Goal: Information Seeking & Learning: Learn about a topic

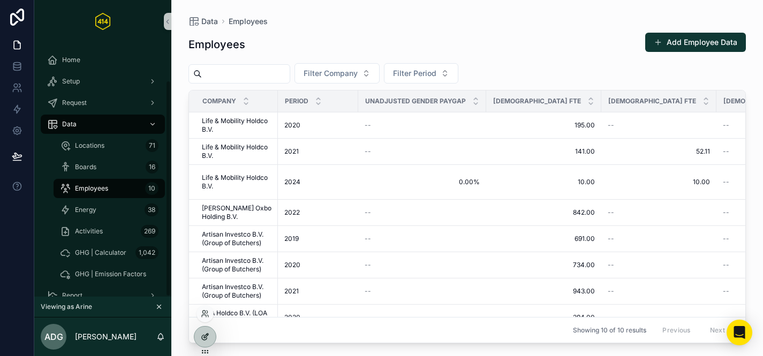
scroll to position [44, 0]
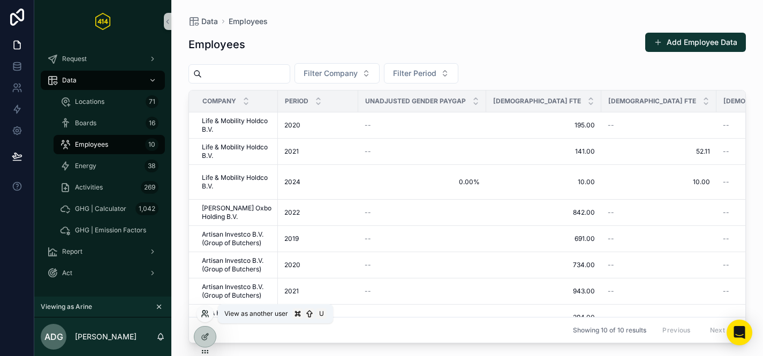
click at [201, 314] on icon at bounding box center [205, 313] width 9 height 9
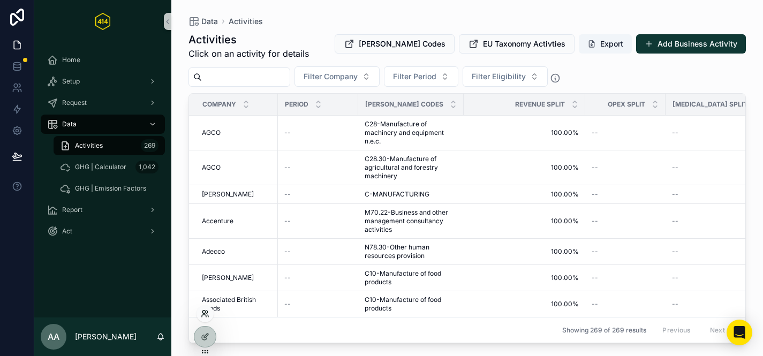
click at [203, 314] on icon at bounding box center [205, 313] width 9 height 9
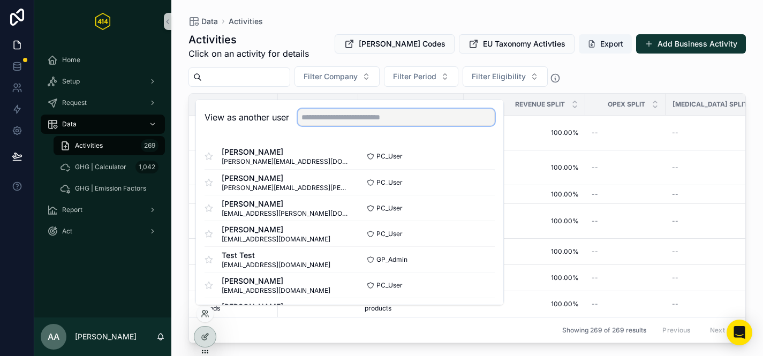
click at [315, 115] on input "text" at bounding box center [396, 117] width 197 height 17
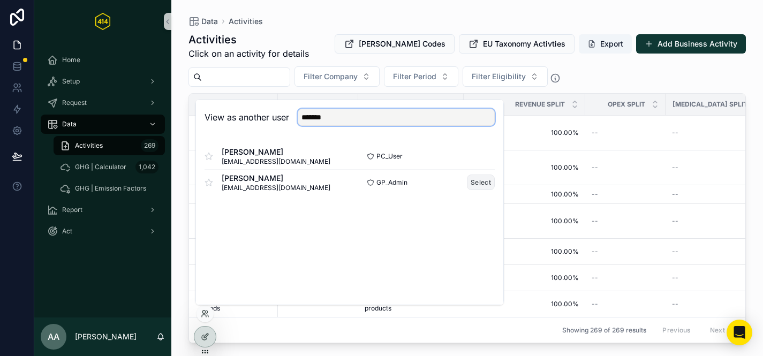
type input "*******"
click at [477, 181] on button "Select" at bounding box center [481, 182] width 28 height 16
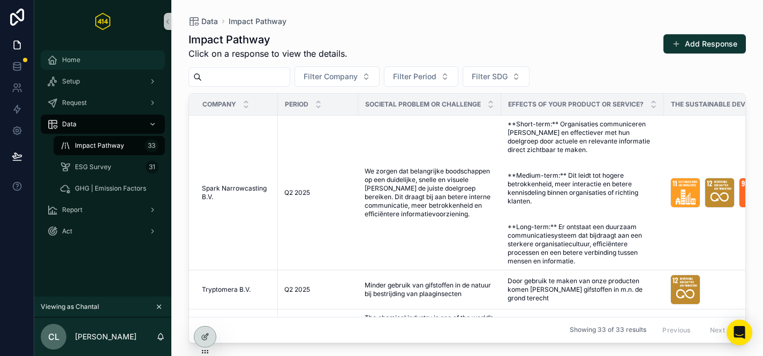
click at [94, 60] on div "Home" at bounding box center [102, 59] width 111 height 17
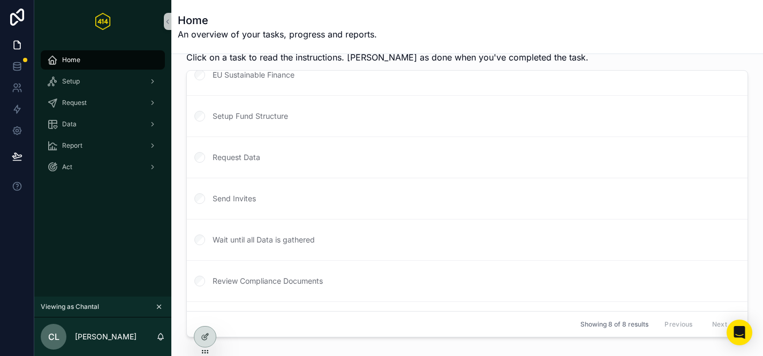
scroll to position [89, 0]
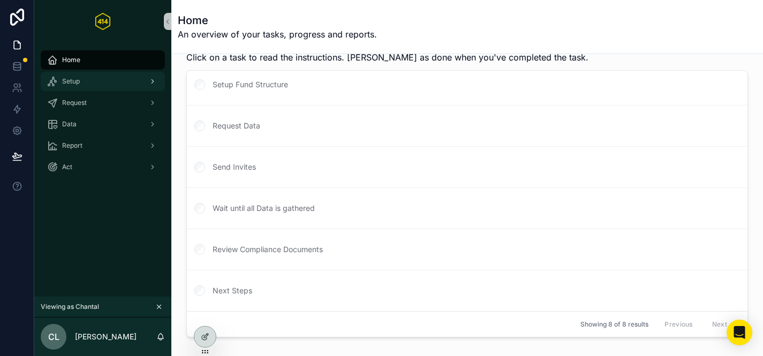
click at [73, 83] on span "Setup" at bounding box center [71, 81] width 18 height 9
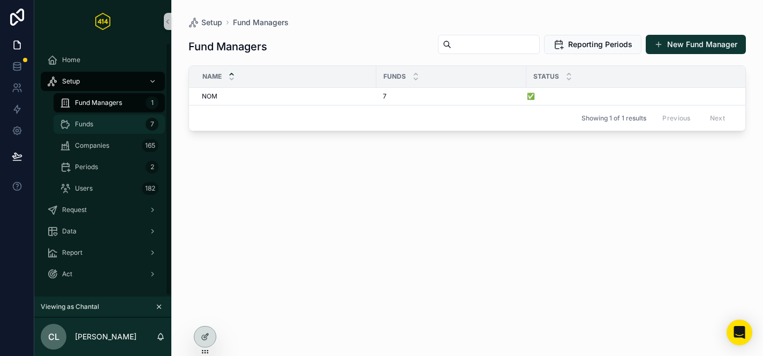
click at [104, 123] on div "Funds 7" at bounding box center [109, 124] width 98 height 17
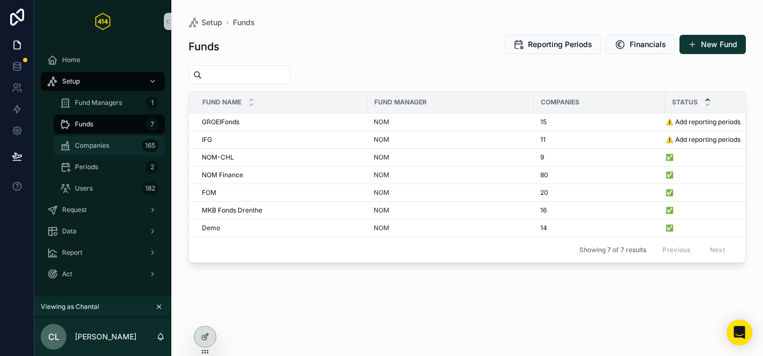
click at [104, 144] on span "Companies" at bounding box center [92, 145] width 34 height 9
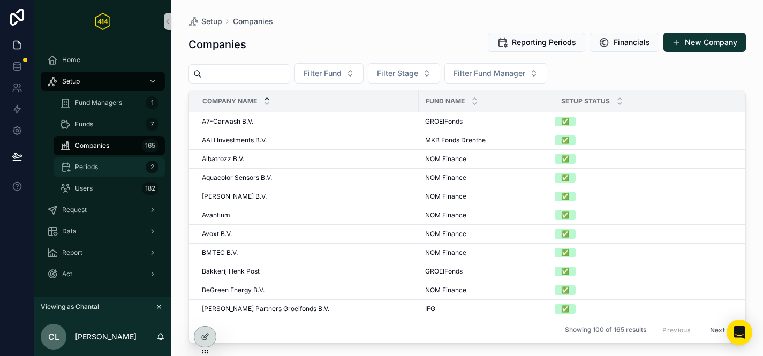
click at [116, 166] on div "Periods 2" at bounding box center [109, 166] width 98 height 17
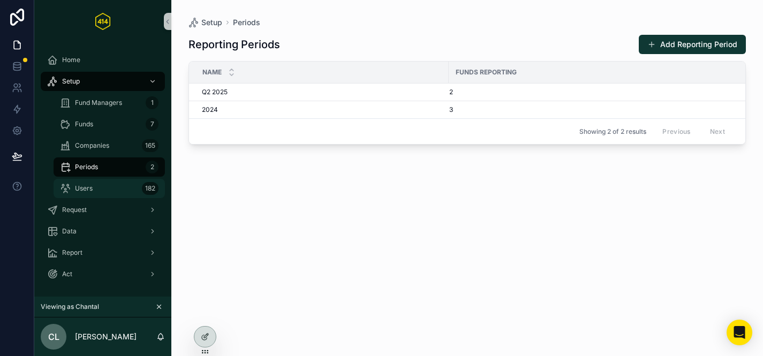
click at [118, 184] on div "Users 182" at bounding box center [109, 188] width 98 height 17
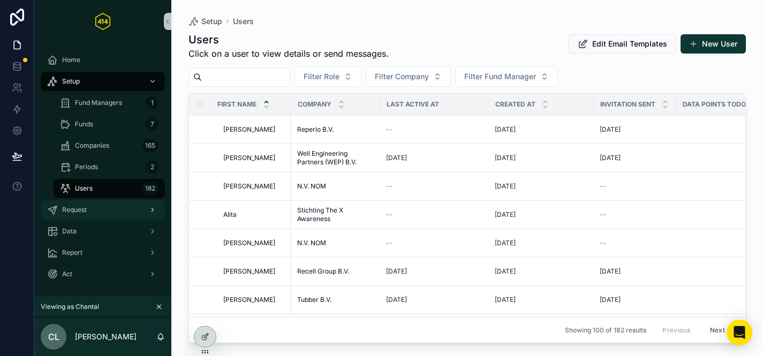
click at [92, 210] on div "Request" at bounding box center [102, 209] width 111 height 17
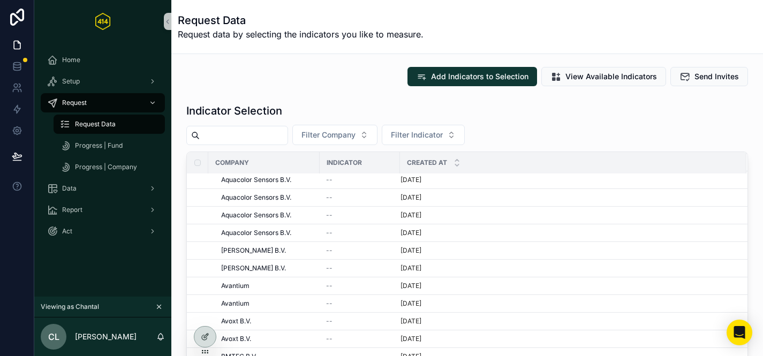
scroll to position [574, 0]
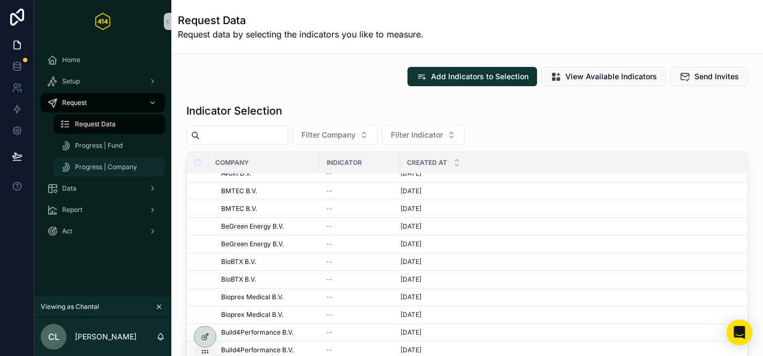
click at [98, 166] on span "Progress | Company" at bounding box center [106, 167] width 62 height 9
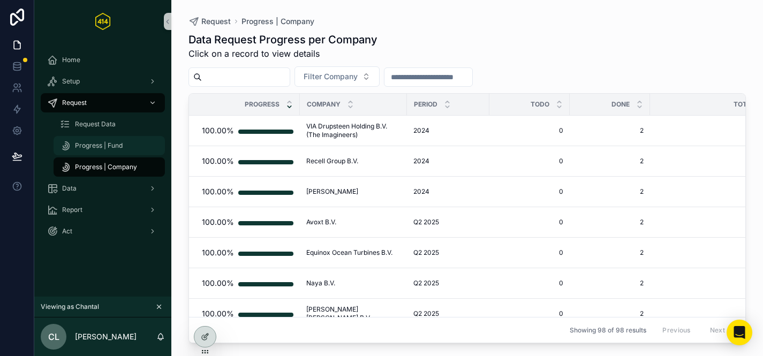
click at [110, 145] on span "Progress | Fund" at bounding box center [99, 145] width 48 height 9
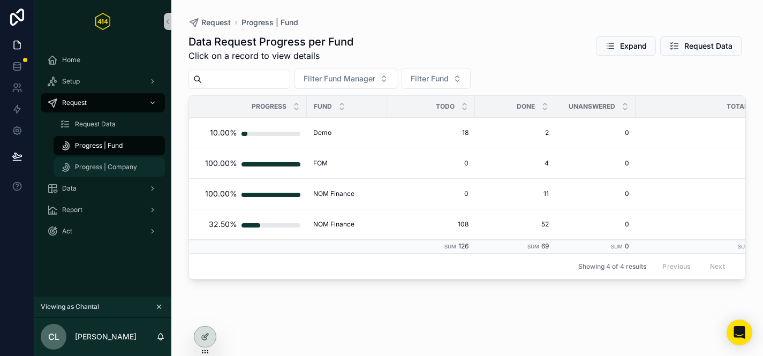
click at [105, 165] on span "Progress | Company" at bounding box center [106, 167] width 62 height 9
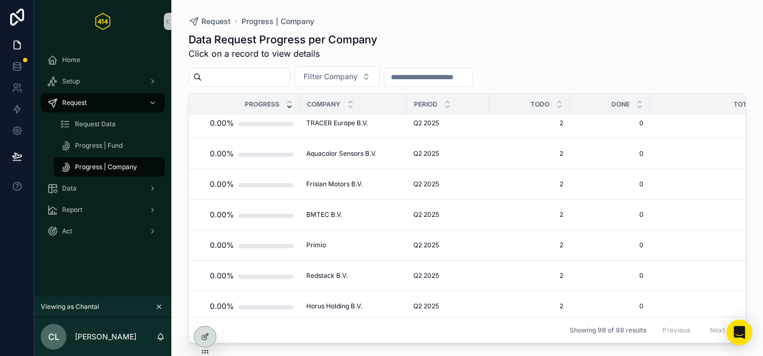
scroll to position [1570, 0]
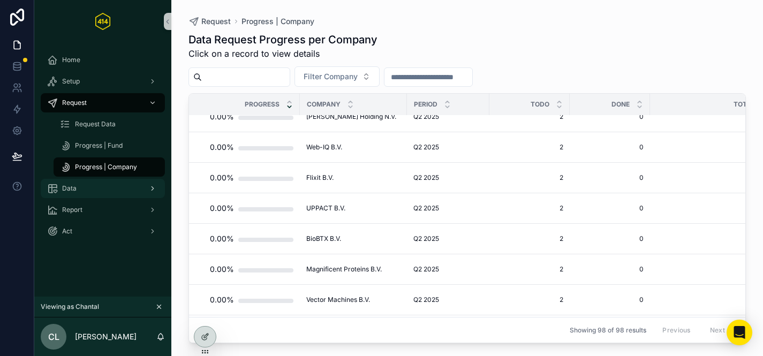
click at [84, 195] on div "Data" at bounding box center [102, 188] width 111 height 17
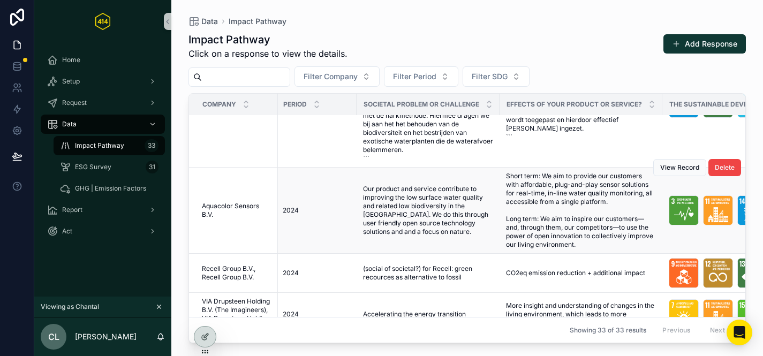
scroll to position [3260, 3]
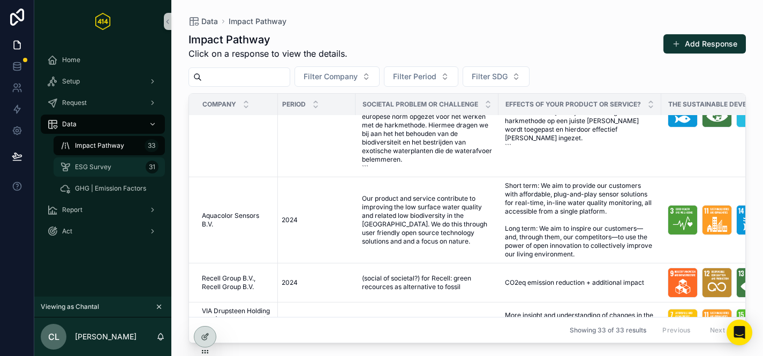
click at [123, 165] on div "ESG Survey 31" at bounding box center [109, 166] width 98 height 17
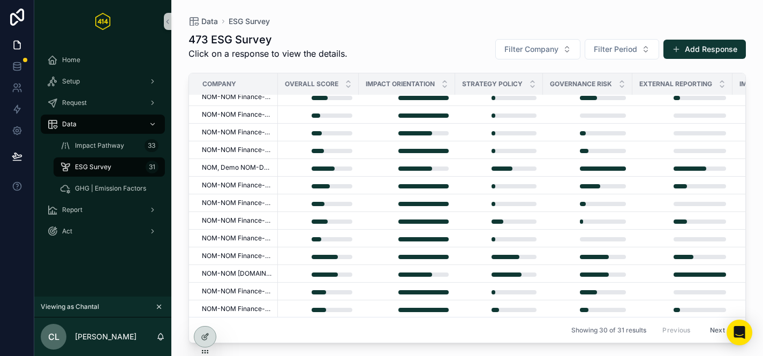
scroll to position [321, 0]
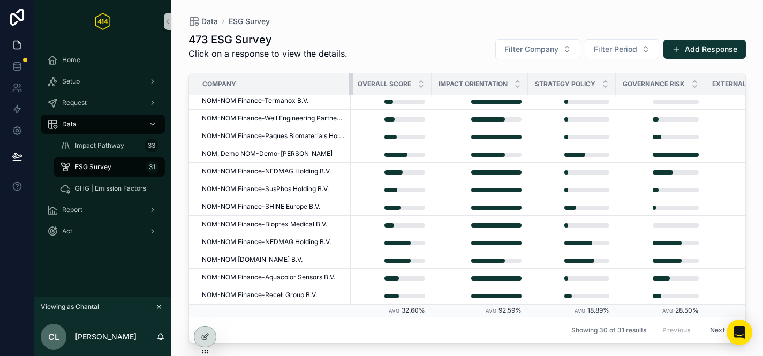
drag, startPoint x: 277, startPoint y: 77, endPoint x: 351, endPoint y: 71, distance: 73.6
click at [351, 71] on div "473 ESG Survey Click on a response to view the details. Filter Company Filter P…" at bounding box center [466, 184] width 557 height 317
click at [123, 195] on div "GHG | Emission Factors" at bounding box center [109, 188] width 98 height 17
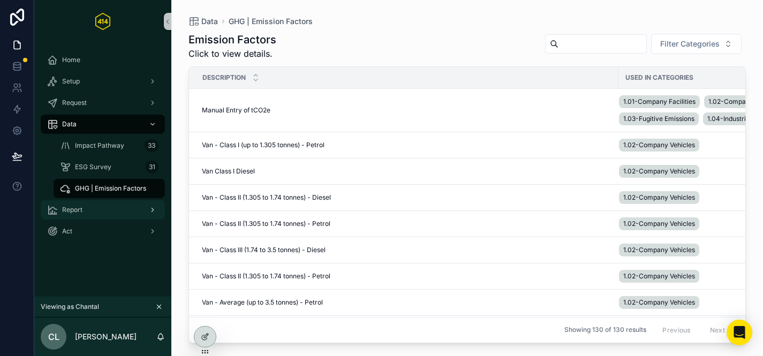
click at [88, 204] on div "Report" at bounding box center [102, 209] width 111 height 17
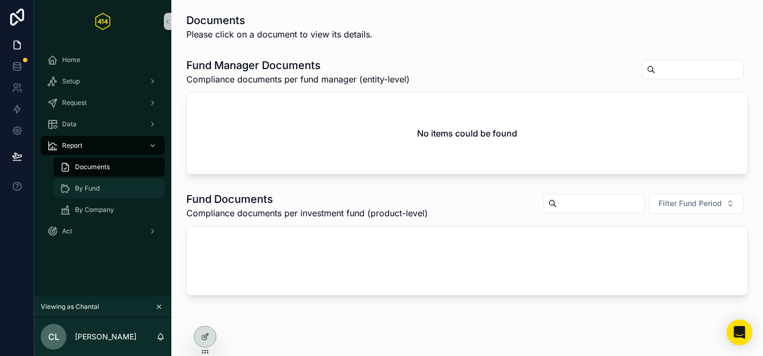
click at [96, 185] on span "By Fund" at bounding box center [87, 188] width 25 height 9
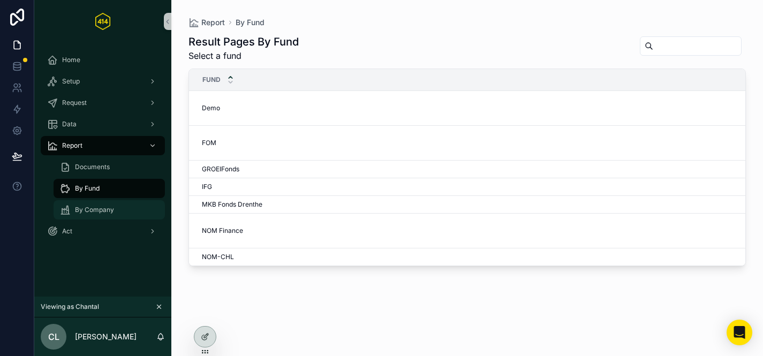
click at [126, 206] on div "By Company" at bounding box center [109, 209] width 98 height 17
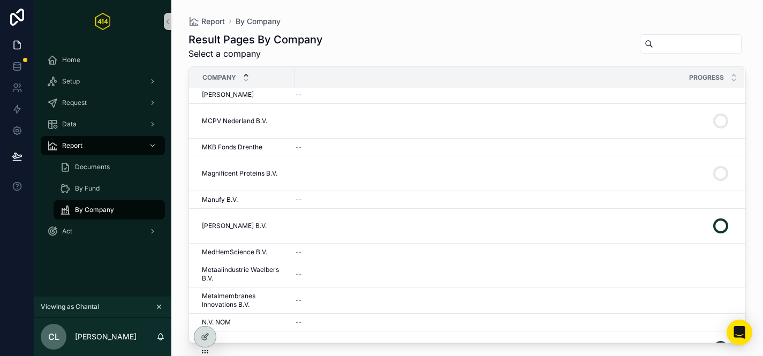
scroll to position [2499, 0]
click at [252, 57] on span "Select a company" at bounding box center [255, 53] width 134 height 13
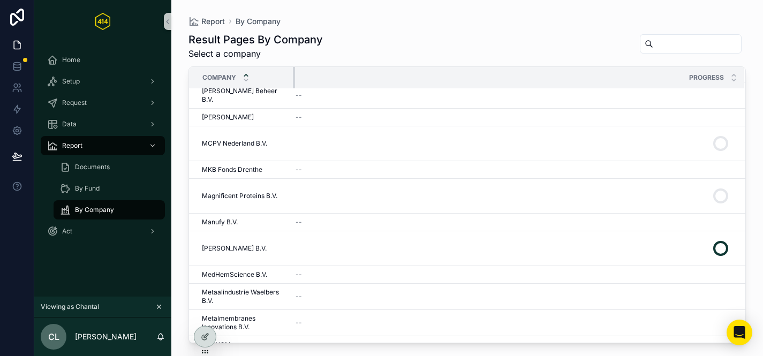
scroll to position [2469, 0]
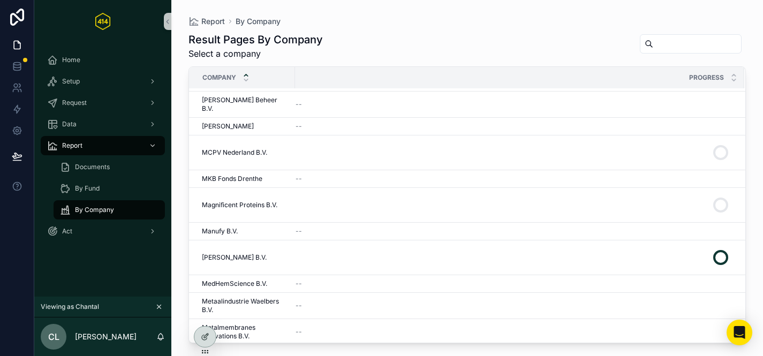
click at [415, 47] on div "Result Pages By Company Select a company" at bounding box center [466, 46] width 557 height 28
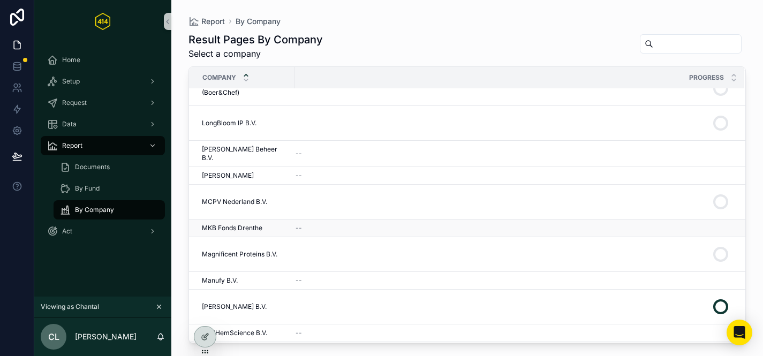
scroll to position [2413, 0]
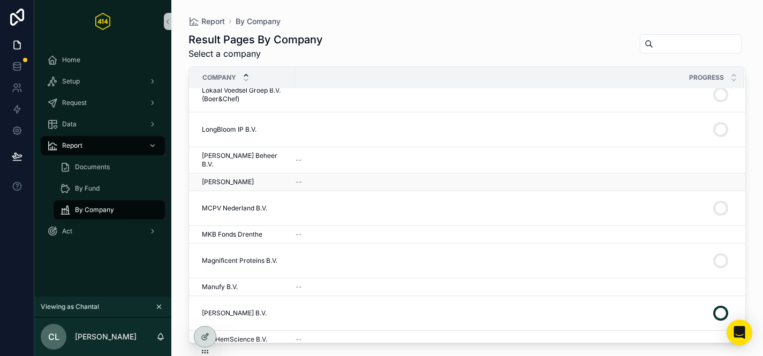
click at [297, 173] on td "--" at bounding box center [519, 182] width 449 height 18
click at [320, 178] on div "--" at bounding box center [513, 182] width 436 height 9
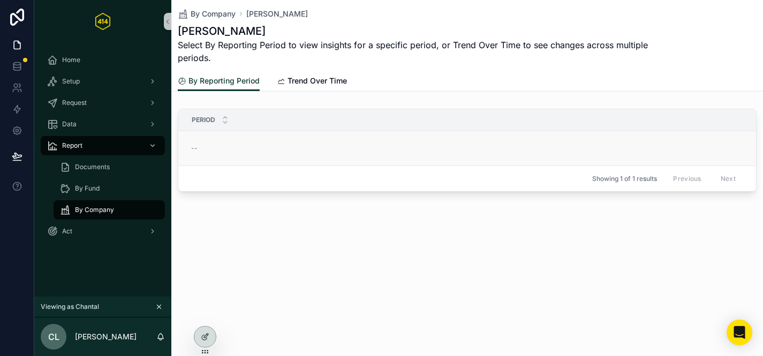
click at [248, 154] on td "--" at bounding box center [486, 148] width 616 height 35
click at [259, 150] on div "--" at bounding box center [489, 148] width 596 height 9
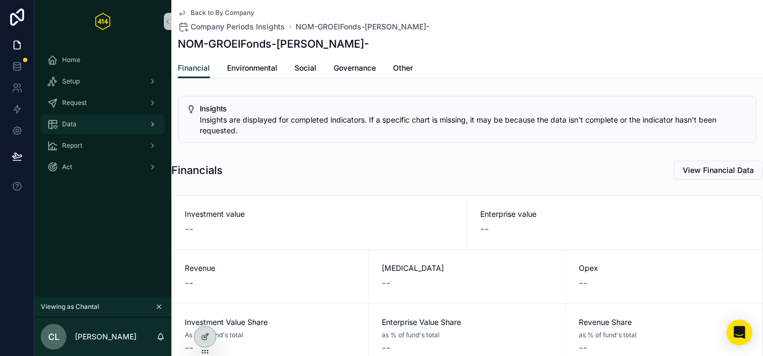
click at [104, 130] on div "Data" at bounding box center [102, 124] width 111 height 17
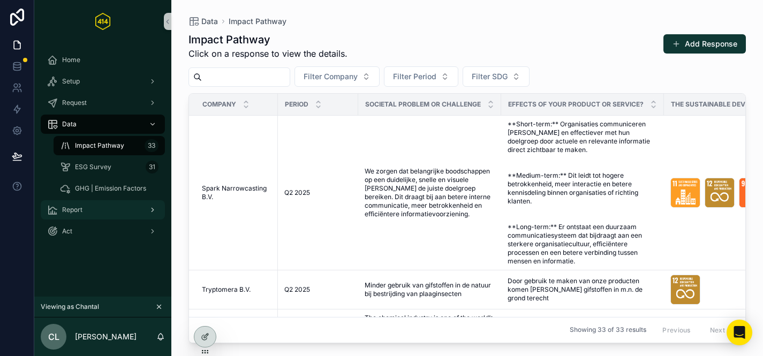
click at [97, 210] on div "Report" at bounding box center [102, 209] width 111 height 17
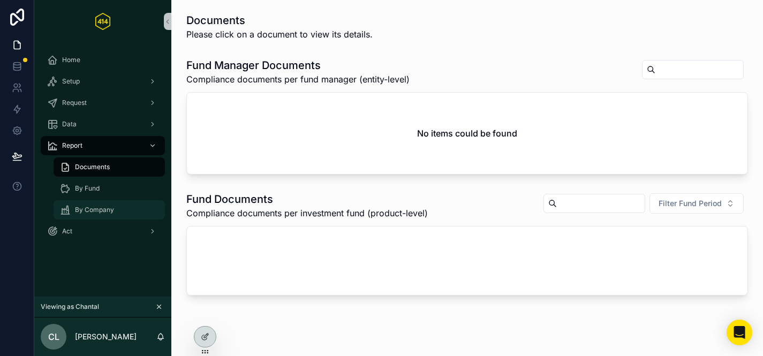
click at [100, 215] on div "By Company" at bounding box center [109, 209] width 98 height 17
